Goal: Find contact information: Find contact information

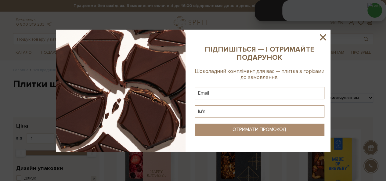
click at [324, 36] on icon at bounding box center [323, 37] width 6 height 6
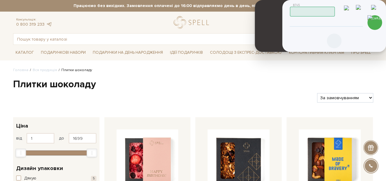
click at [337, 40] on icon at bounding box center [334, 40] width 7 height 7
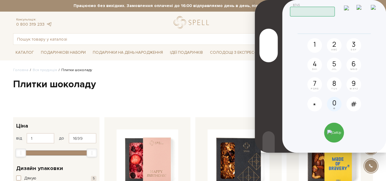
click at [335, 102] on button "0 +" at bounding box center [334, 104] width 15 height 15
click at [355, 67] on button "6 MNO" at bounding box center [354, 65] width 15 height 15
click at [318, 84] on button "7 PQRS" at bounding box center [315, 84] width 15 height 15
drag, startPoint x: 354, startPoint y: 68, endPoint x: 328, endPoint y: 52, distance: 30.3
click at [353, 68] on button "6 MNO" at bounding box center [354, 65] width 15 height 15
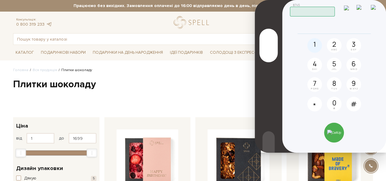
click at [317, 43] on button "1" at bounding box center [315, 45] width 15 height 15
click at [350, 46] on button "3 DEF" at bounding box center [354, 45] width 15 height 15
click at [331, 43] on button "2 ABC" at bounding box center [334, 45] width 15 height 15
click at [333, 107] on span "+" at bounding box center [335, 108] width 4 height 2
click at [337, 67] on button "5 JKL" at bounding box center [334, 65] width 15 height 15
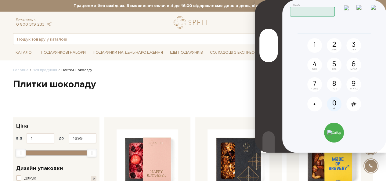
drag, startPoint x: 338, startPoint y: 84, endPoint x: 335, endPoint y: 111, distance: 27.4
click at [338, 84] on button "8 TUV" at bounding box center [334, 84] width 15 height 15
click at [333, 135] on img at bounding box center [335, 132] width 14 height 5
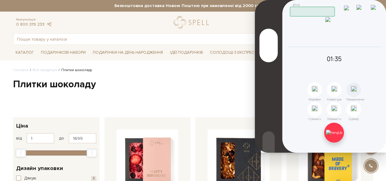
click at [339, 134] on img at bounding box center [334, 132] width 16 height 5
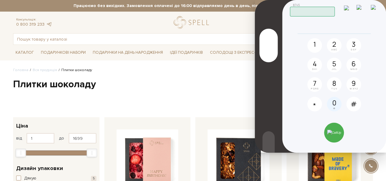
click at [337, 104] on button "0 +" at bounding box center [334, 104] width 15 height 15
click at [356, 85] on button "9 WXYZ" at bounding box center [354, 84] width 15 height 15
click at [335, 69] on span "JKL" at bounding box center [334, 69] width 5 height 2
drag, startPoint x: 315, startPoint y: 65, endPoint x: 353, endPoint y: 74, distance: 39.2
click at [315, 65] on button "4 GHI" at bounding box center [315, 65] width 15 height 15
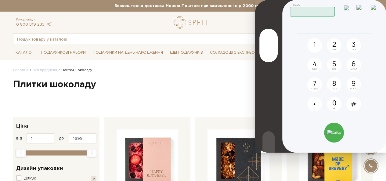
drag, startPoint x: 355, startPoint y: 82, endPoint x: 357, endPoint y: 73, distance: 9.1
click at [355, 82] on button "9 WXYZ" at bounding box center [354, 84] width 15 height 15
click at [357, 68] on button "6 MNO" at bounding box center [354, 65] width 15 height 15
drag, startPoint x: 315, startPoint y: 86, endPoint x: 317, endPoint y: 77, distance: 9.4
click at [315, 86] on button "7 PQRS" at bounding box center [315, 84] width 15 height 15
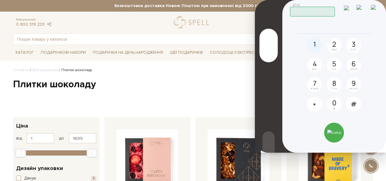
click at [313, 39] on button "1" at bounding box center [315, 45] width 15 height 15
drag, startPoint x: 317, startPoint y: 85, endPoint x: 319, endPoint y: 87, distance: 3.2
click at [317, 85] on button "7 PQRS" at bounding box center [315, 84] width 15 height 15
click at [340, 105] on button "0 +" at bounding box center [334, 104] width 15 height 15
click at [337, 130] on img at bounding box center [335, 132] width 14 height 5
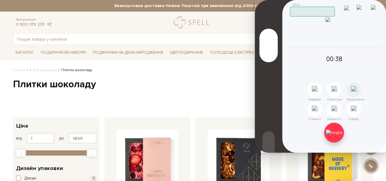
click at [336, 135] on img at bounding box center [334, 132] width 16 height 5
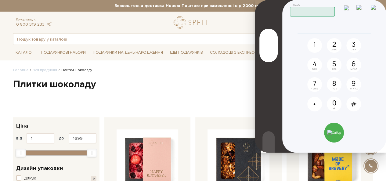
click at [365, 8] on img at bounding box center [363, 10] width 12 height 10
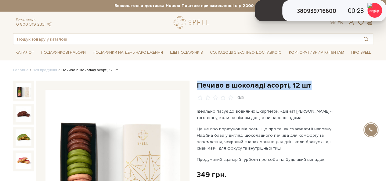
drag, startPoint x: 198, startPoint y: 83, endPoint x: 310, endPoint y: 87, distance: 112.2
click at [310, 87] on h1 "Печиво в шоколаді асорті, 12 шт" at bounding box center [285, 85] width 177 height 9
copy h1 "Печиво в шоколаді асорті, 12 шт"
